Goal: Information Seeking & Learning: Learn about a topic

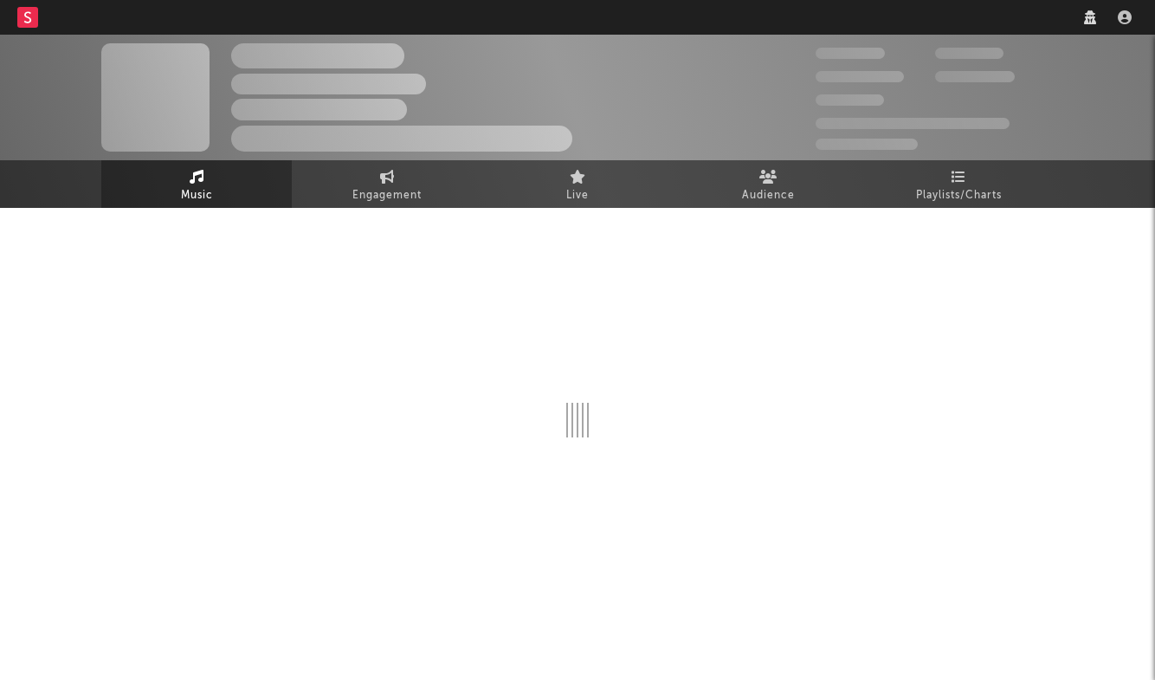
select select "6m"
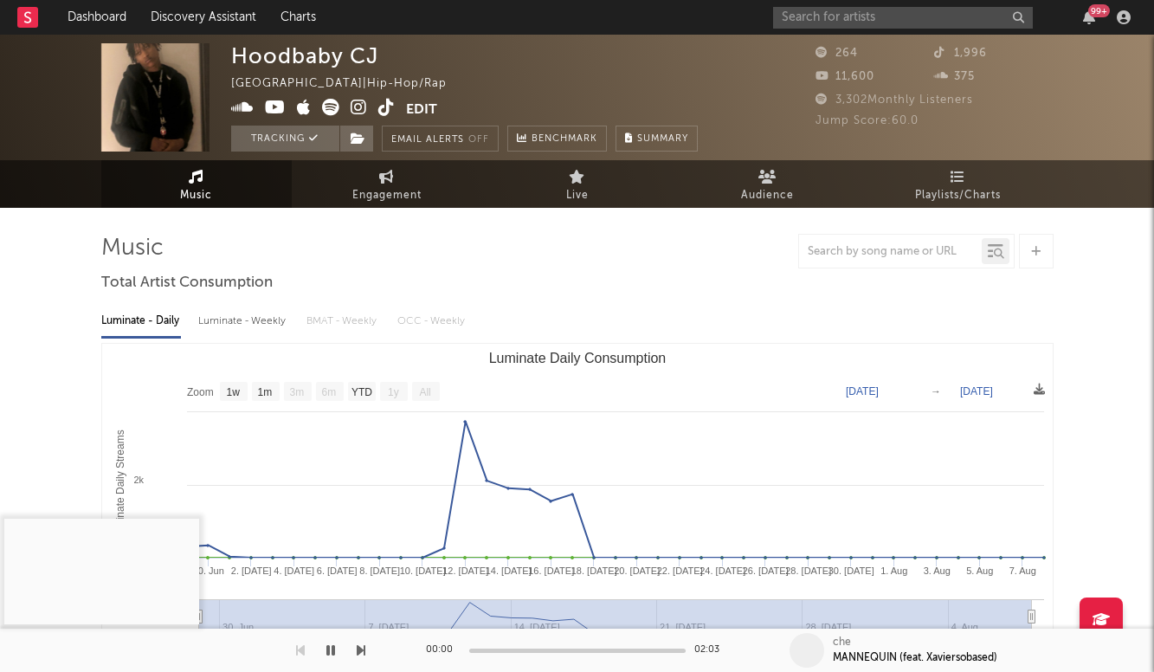
select select "1w"
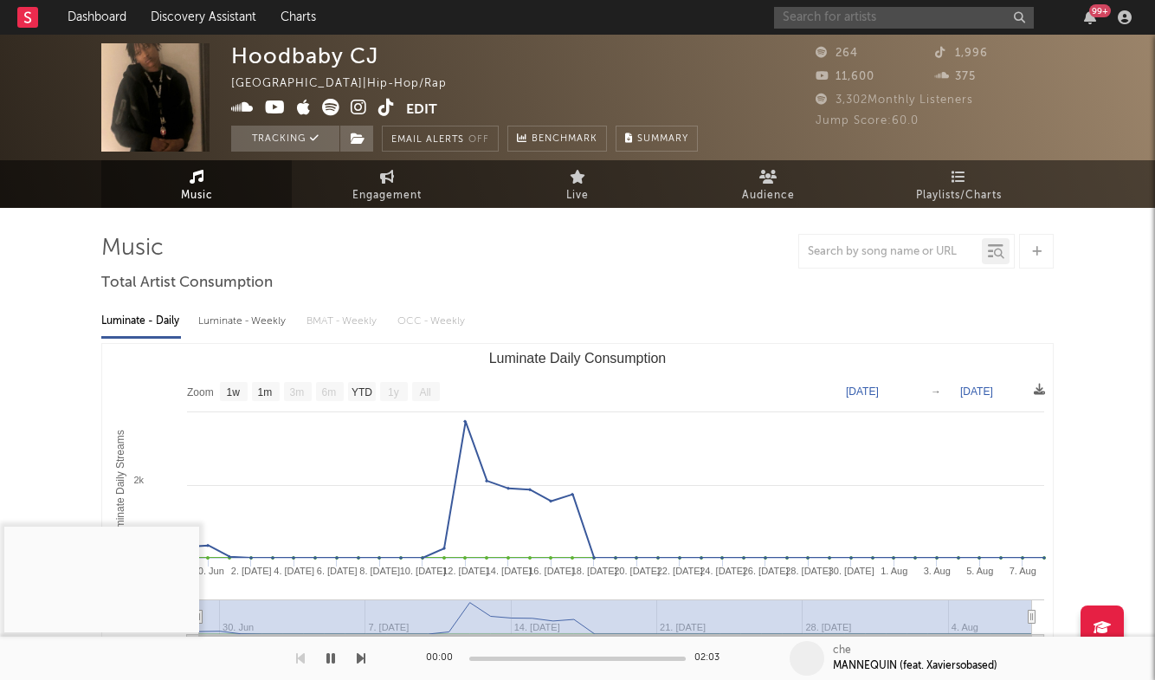
click at [858, 17] on input "text" at bounding box center [904, 18] width 260 height 22
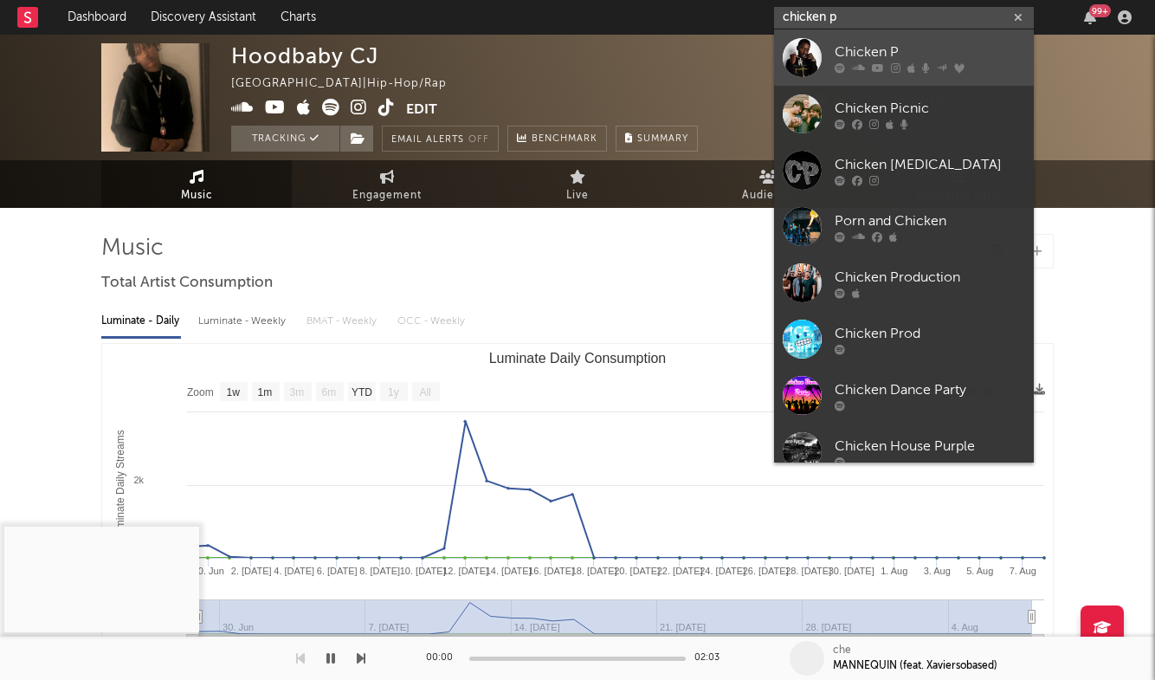
type input "chicken p"
click at [888, 57] on div "Chicken P" at bounding box center [930, 52] width 191 height 21
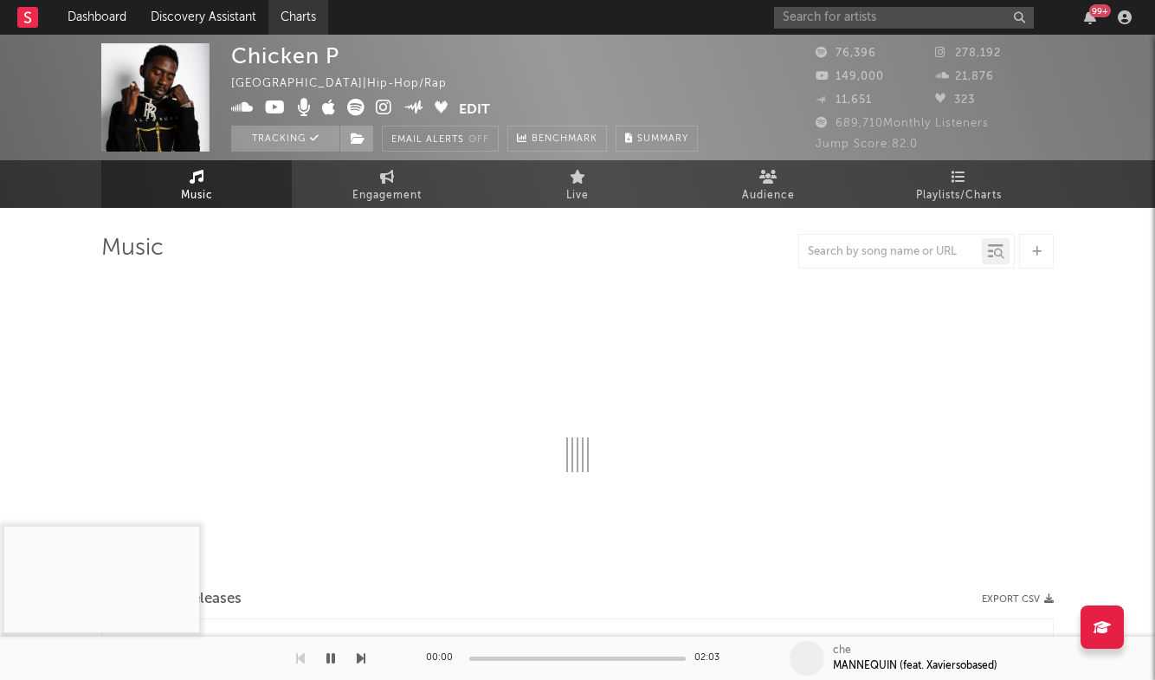
select select "6m"
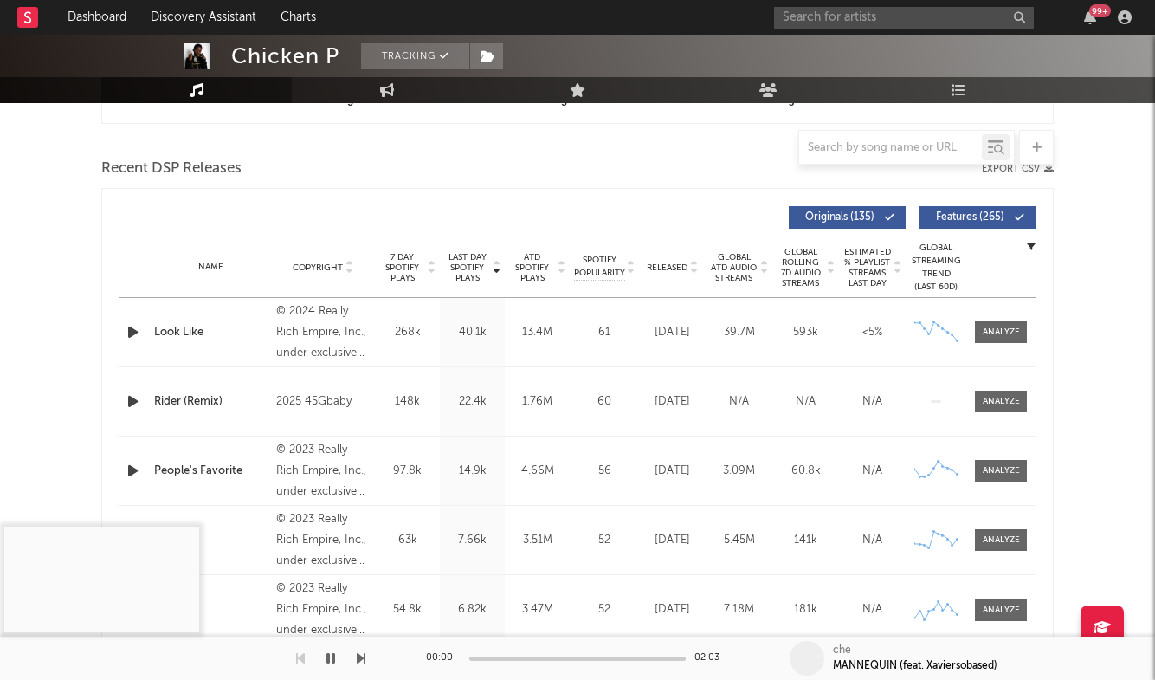
scroll to position [579, 0]
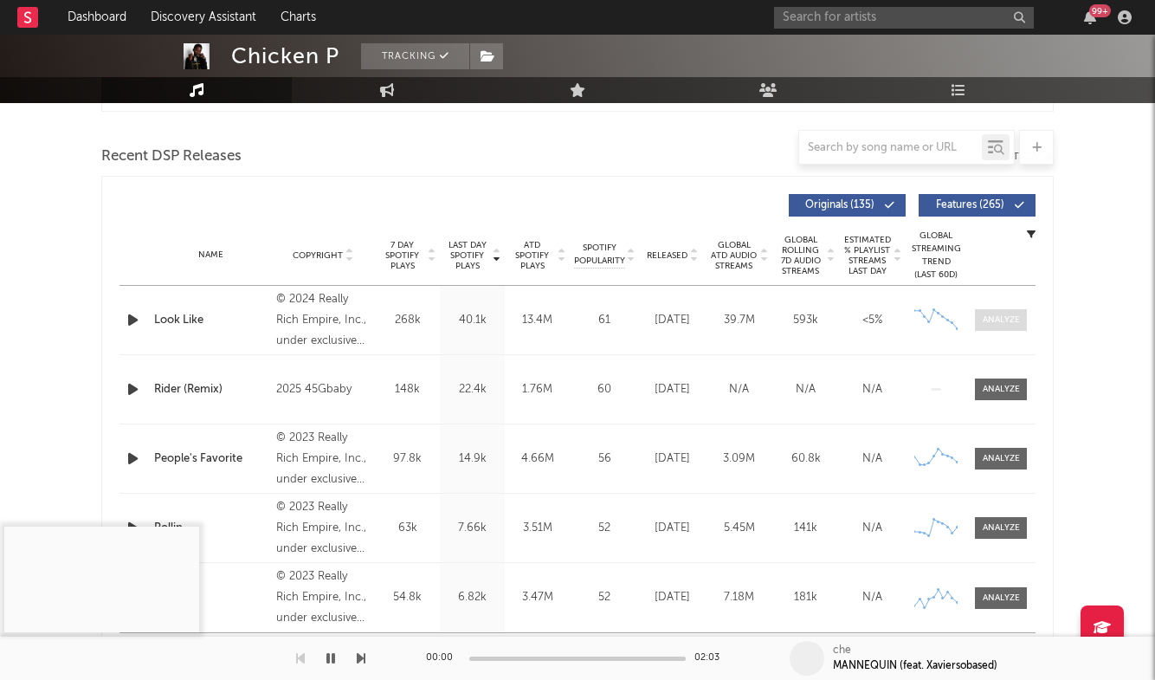
click at [993, 324] on div at bounding box center [1001, 319] width 37 height 13
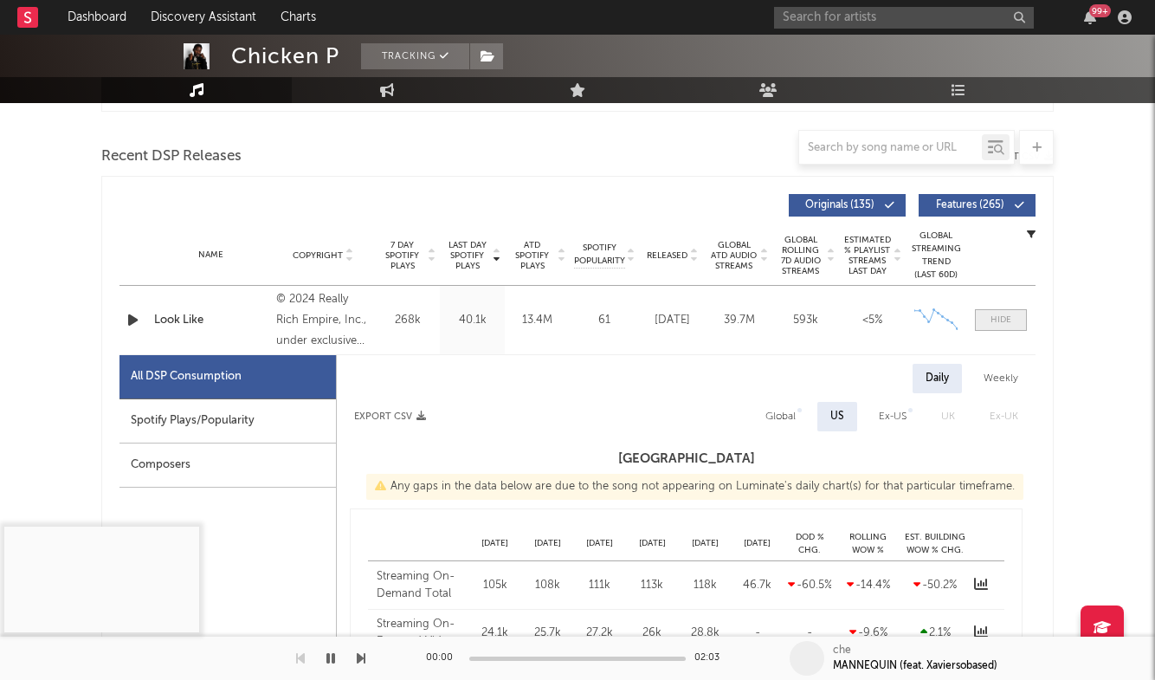
select select "6m"
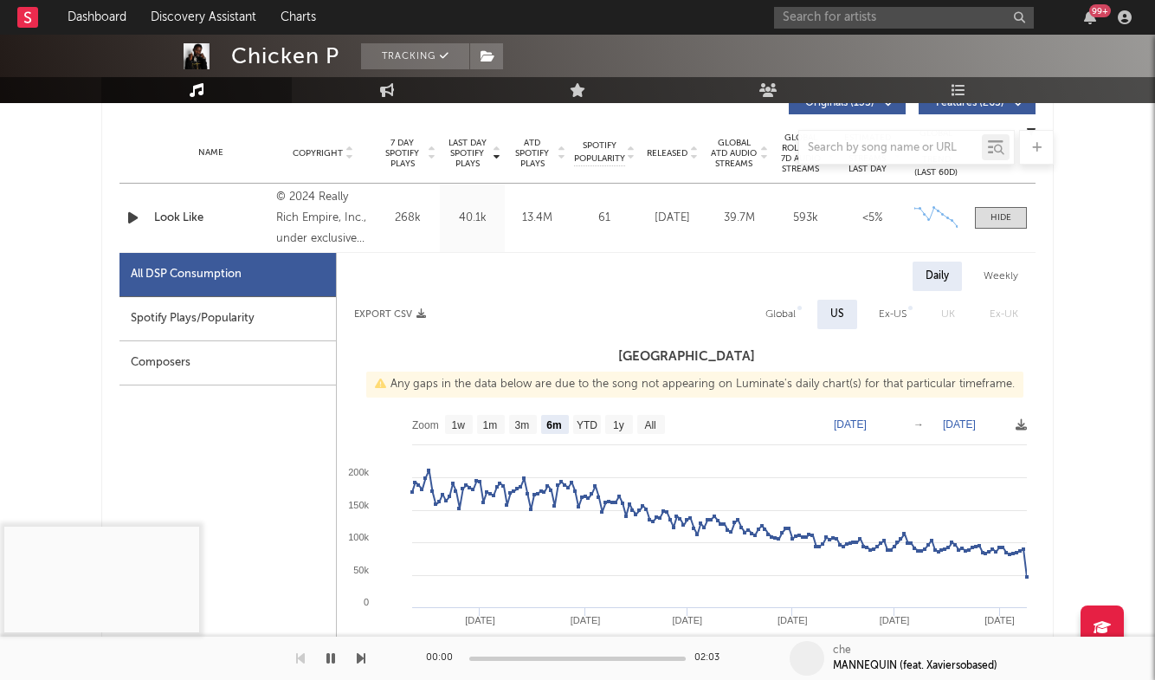
scroll to position [678, 0]
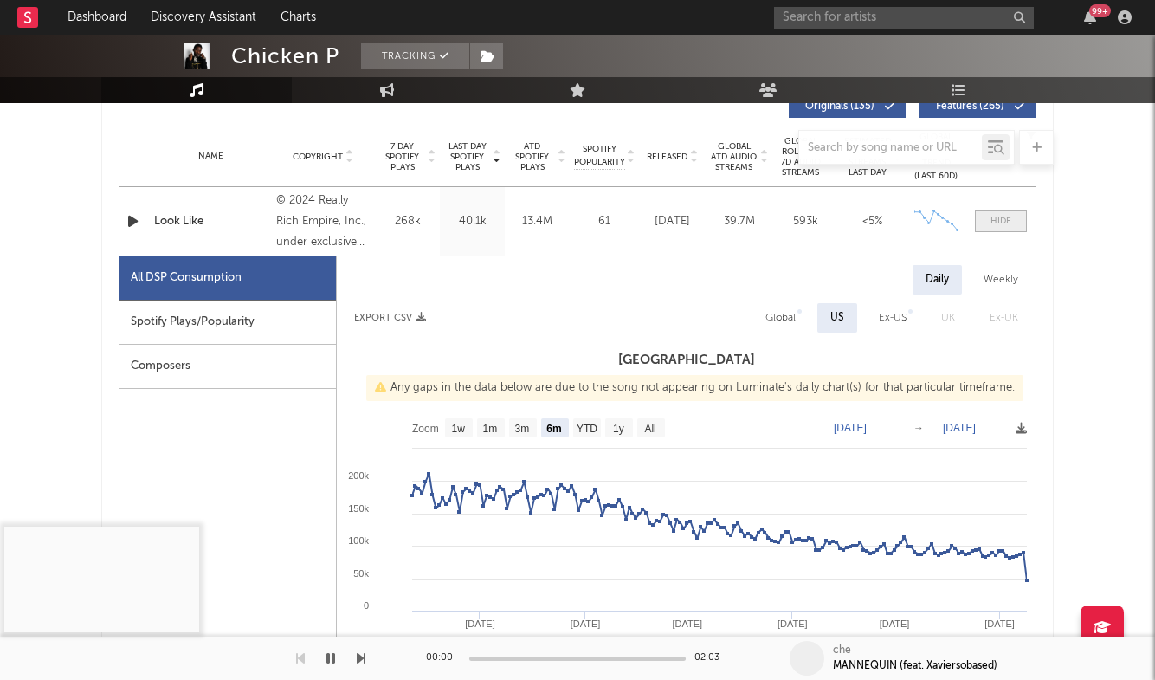
click at [995, 217] on div at bounding box center [1001, 221] width 21 height 13
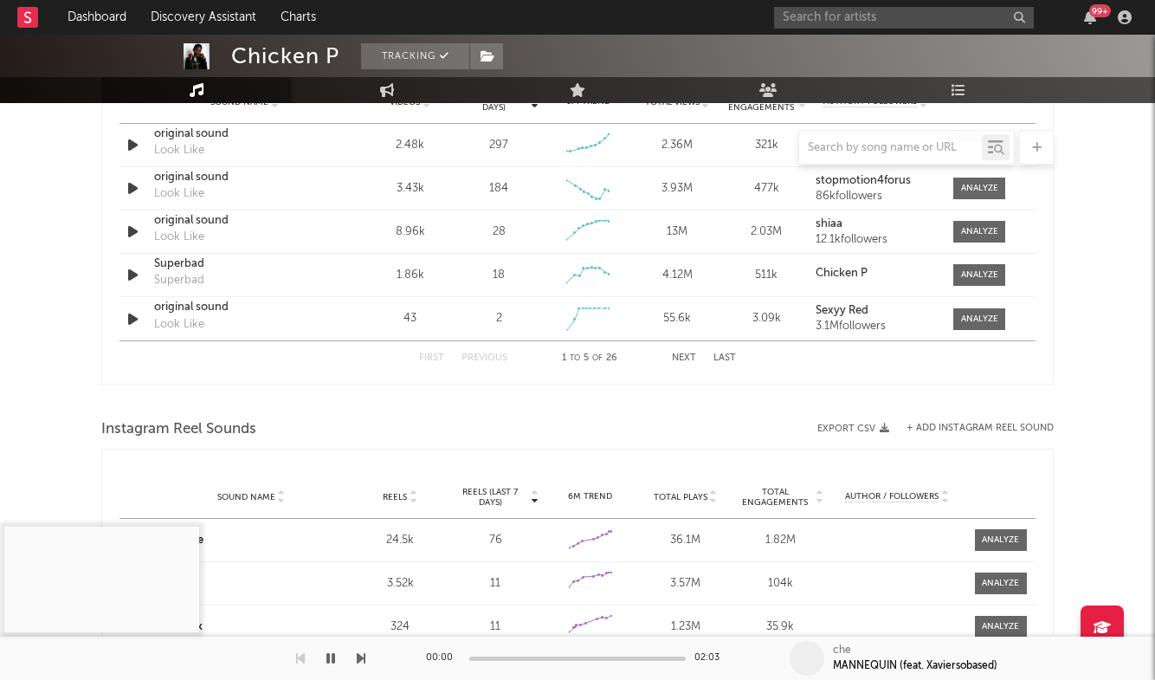
scroll to position [1297, 0]
